Goal: Task Accomplishment & Management: Use online tool/utility

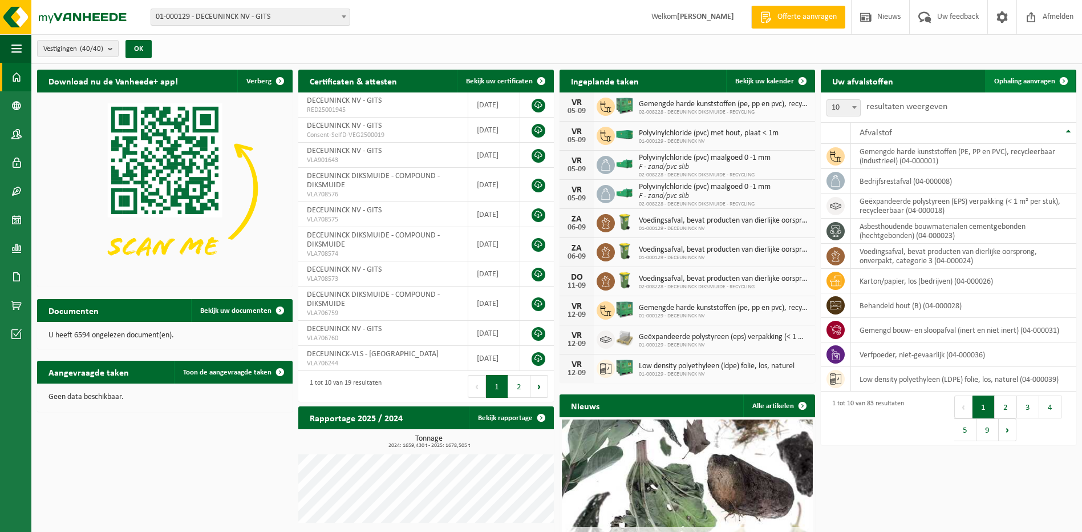
click at [1026, 81] on span "Ophaling aanvragen" at bounding box center [1024, 81] width 61 height 7
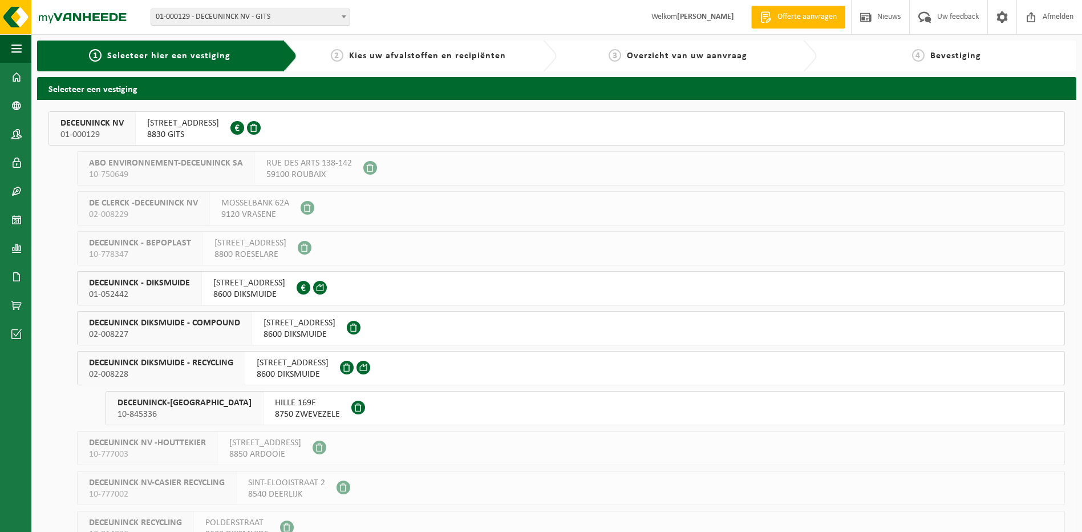
click at [160, 128] on span "[STREET_ADDRESS]" at bounding box center [183, 122] width 72 height 11
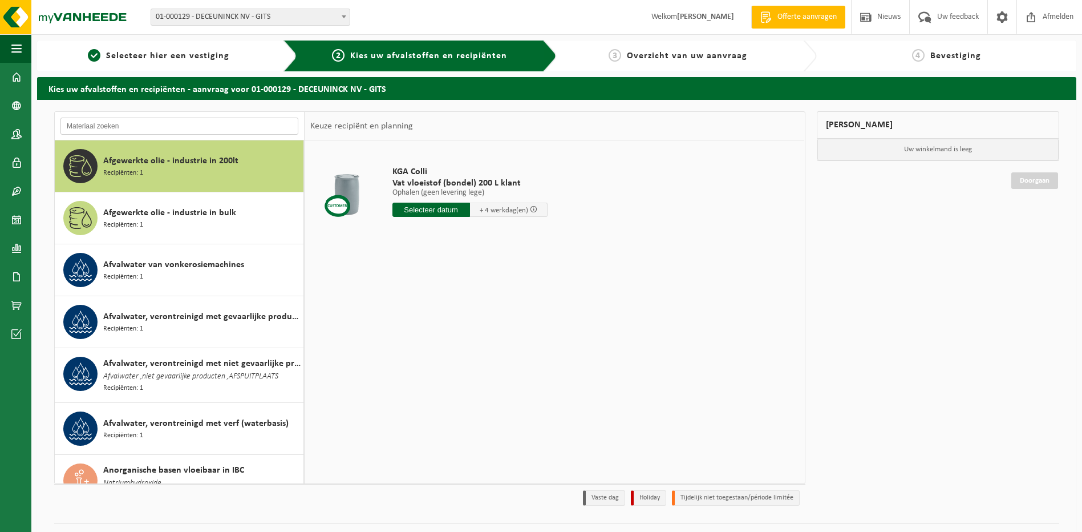
click at [121, 127] on input "text" at bounding box center [179, 125] width 238 height 17
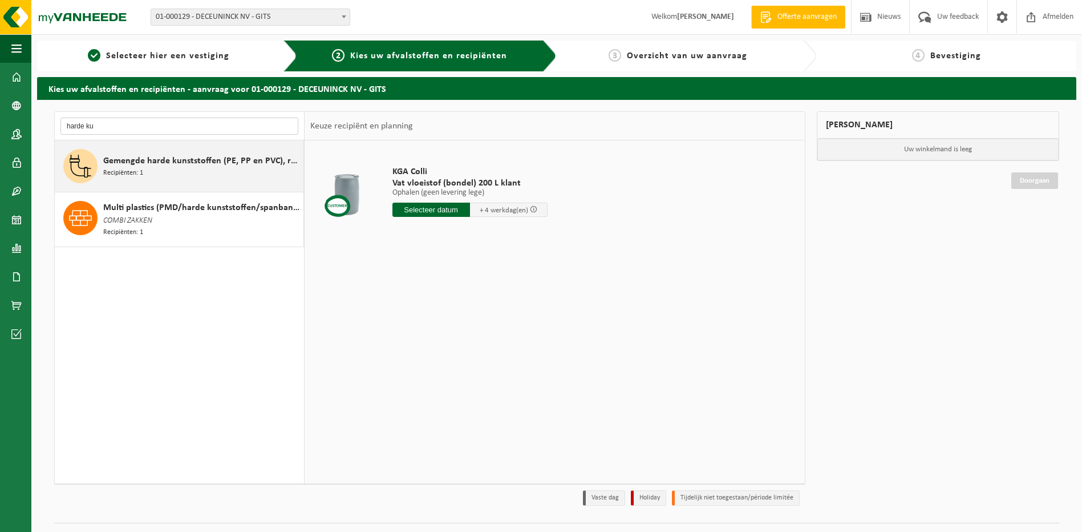
type input "harde ku"
click at [121, 165] on span "Gemengde harde kunststoffen (PE, PP en PVC), recycleerbaar (industrieel)" at bounding box center [201, 161] width 197 height 14
